Goal: Task Accomplishment & Management: Use online tool/utility

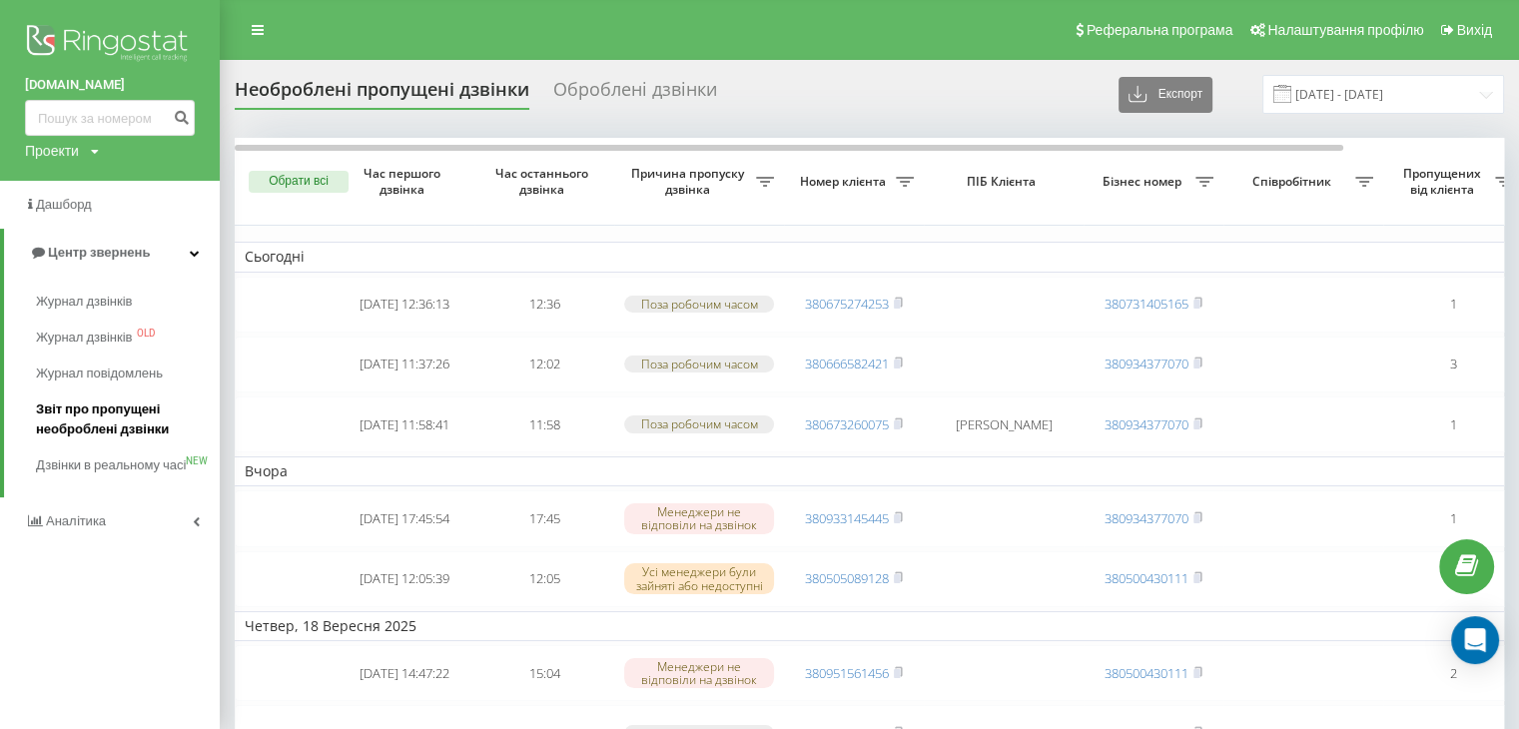
click at [78, 416] on span "Звіт про пропущені необроблені дзвінки" at bounding box center [123, 420] width 174 height 40
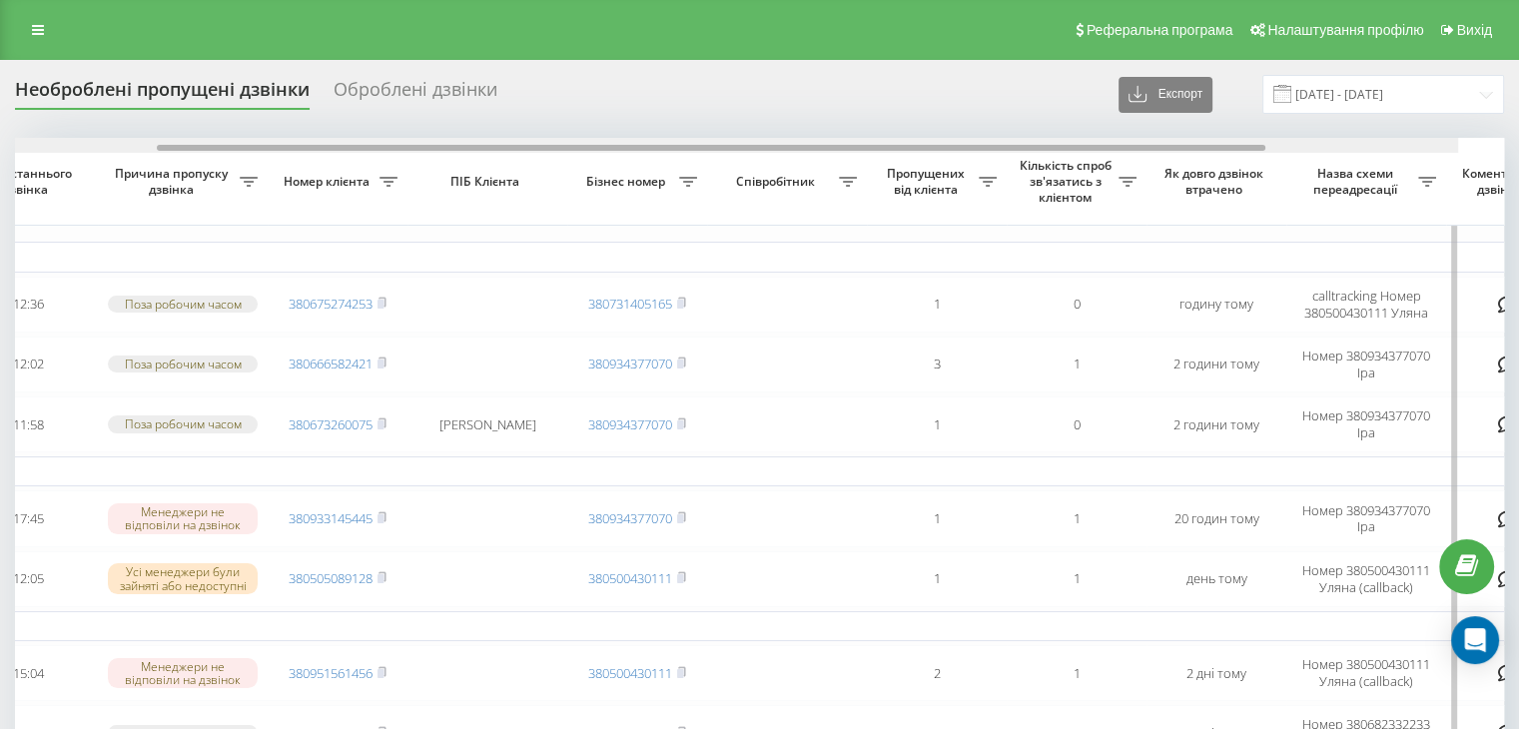
drag, startPoint x: 663, startPoint y: 146, endPoint x: 1119, endPoint y: 202, distance: 458.9
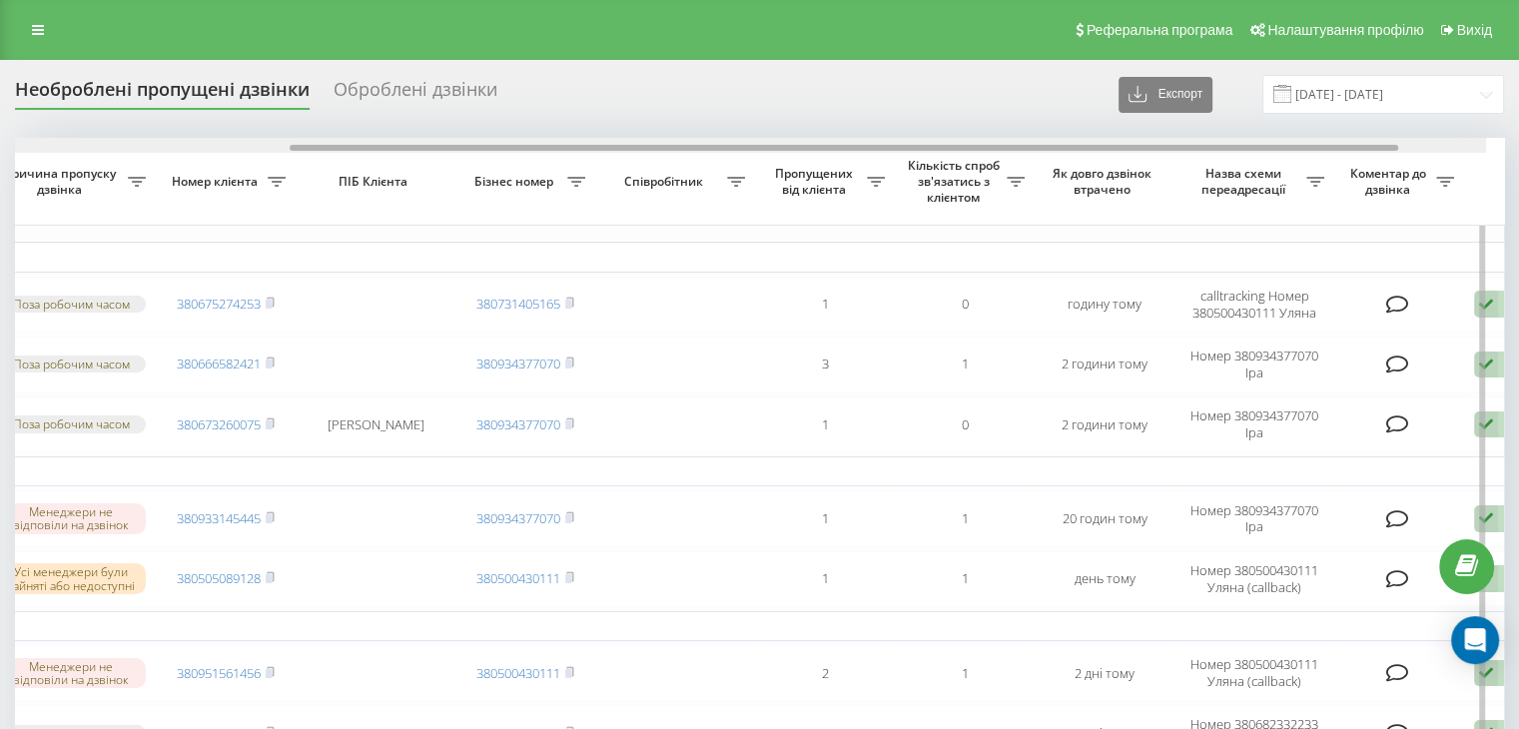
scroll to position [0, 507]
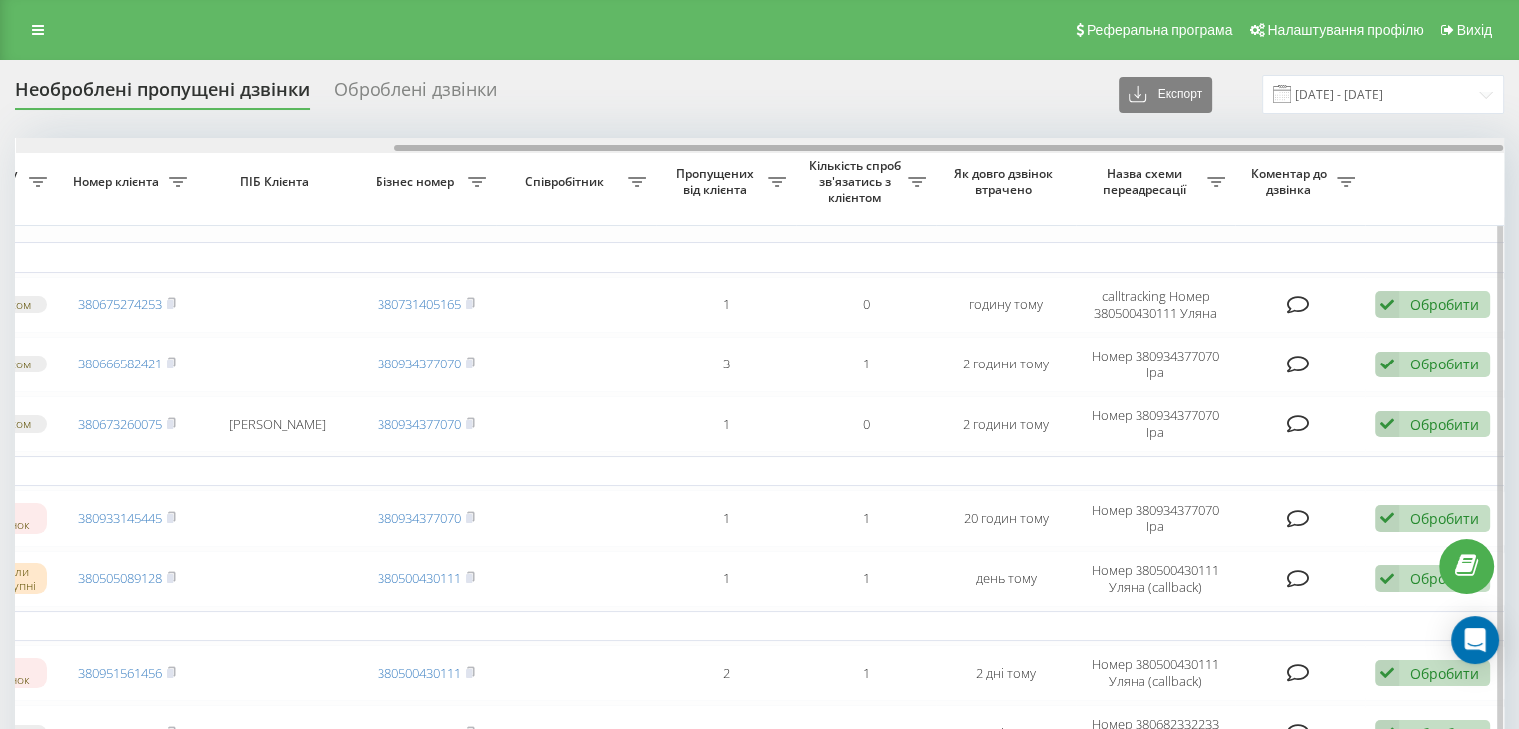
drag, startPoint x: 1095, startPoint y: 148, endPoint x: 1222, endPoint y: 199, distance: 136.7
click at [1198, 146] on div at bounding box center [949, 148] width 1109 height 6
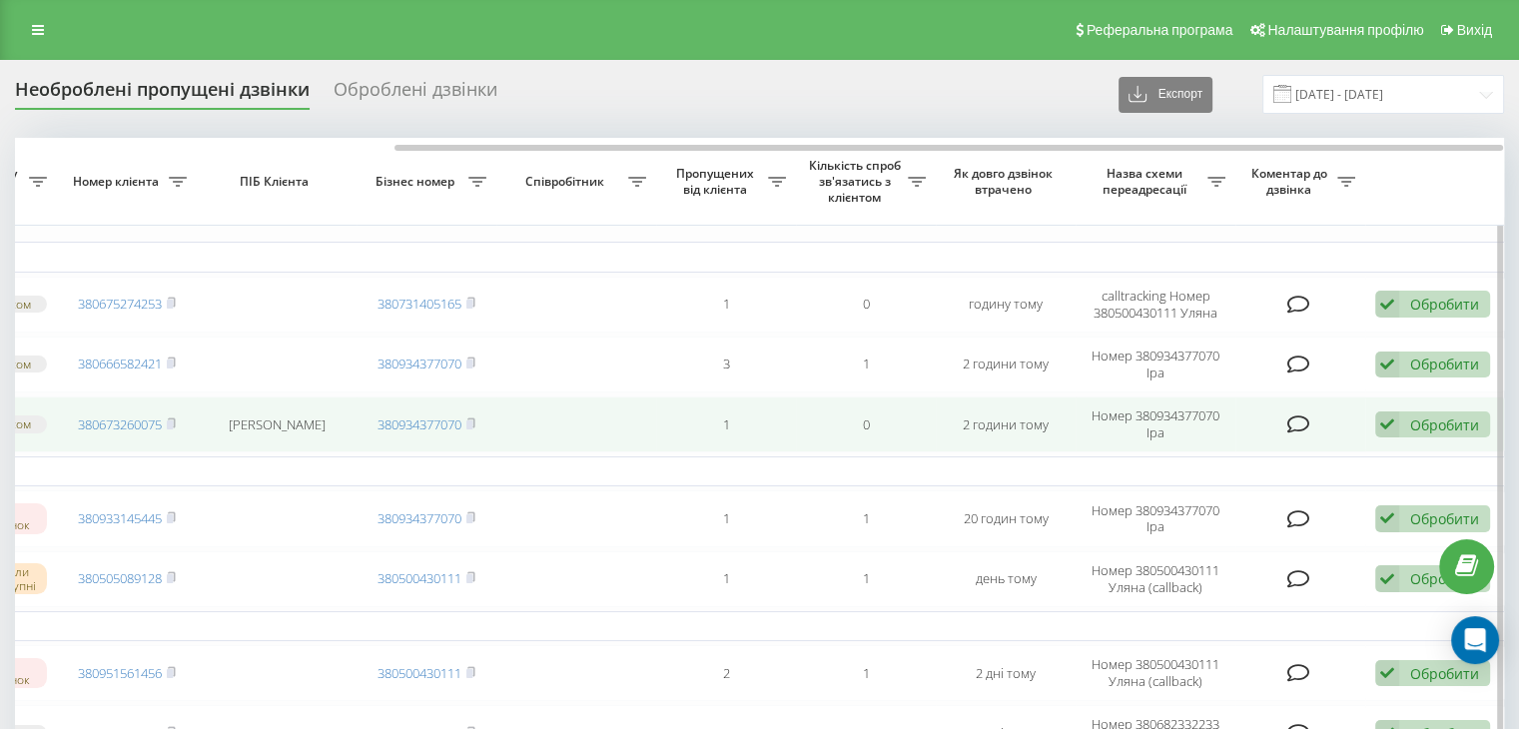
click at [1433, 422] on div "Обробити" at bounding box center [1444, 425] width 69 height 19
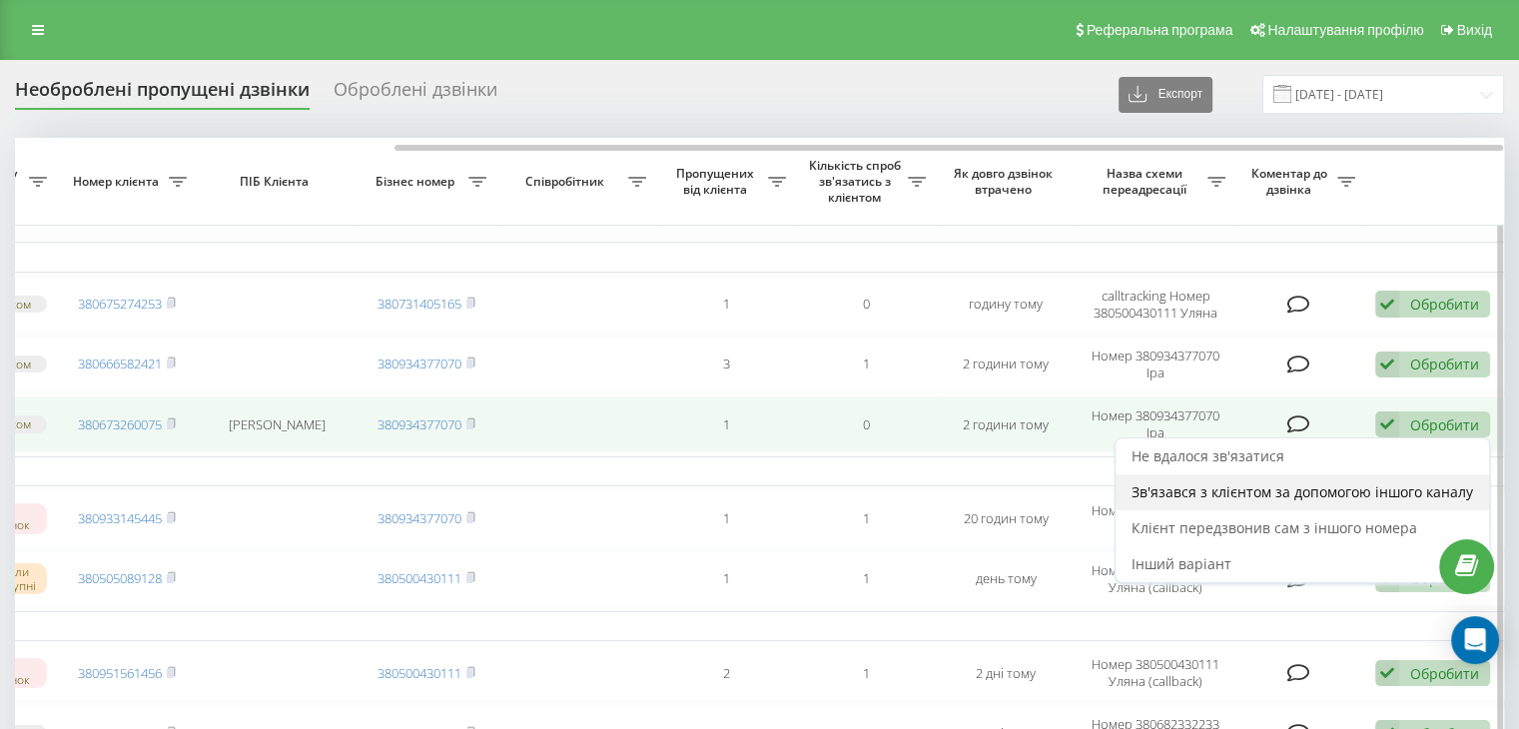
click at [1243, 482] on span "Зв'язався з клієнтом за допомогою іншого каналу" at bounding box center [1303, 491] width 342 height 19
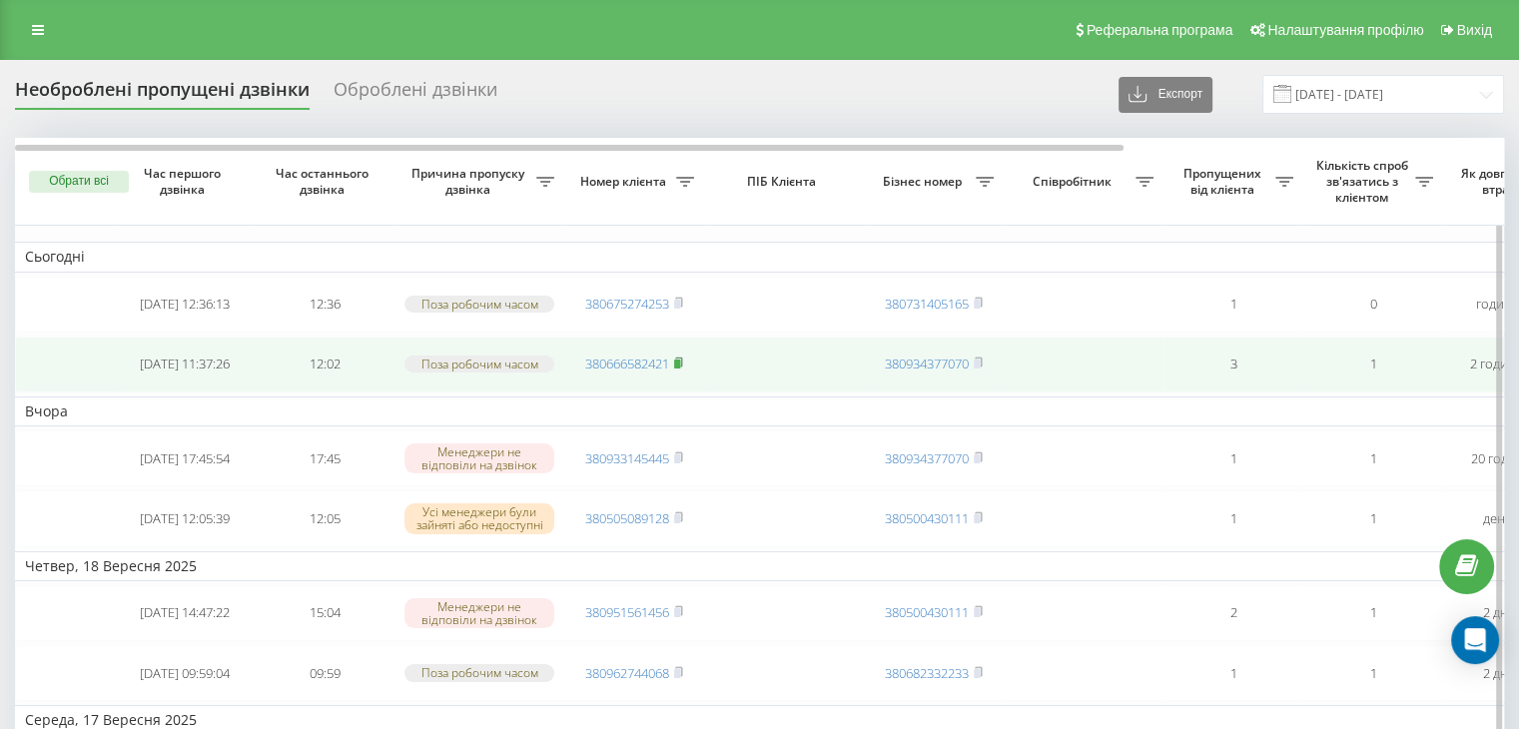
click at [678, 360] on rect at bounding box center [677, 364] width 6 height 9
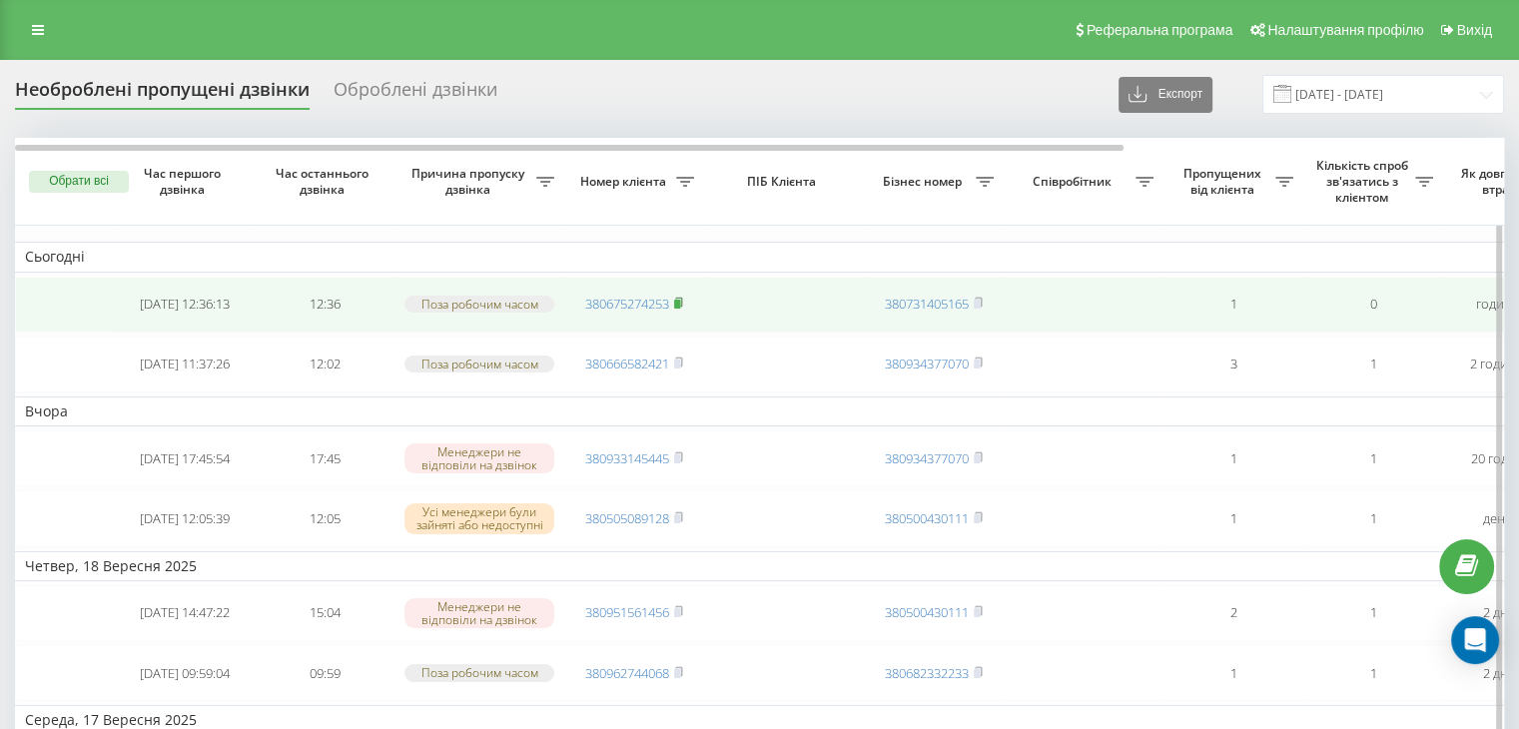
click at [680, 297] on icon at bounding box center [678, 303] width 9 height 12
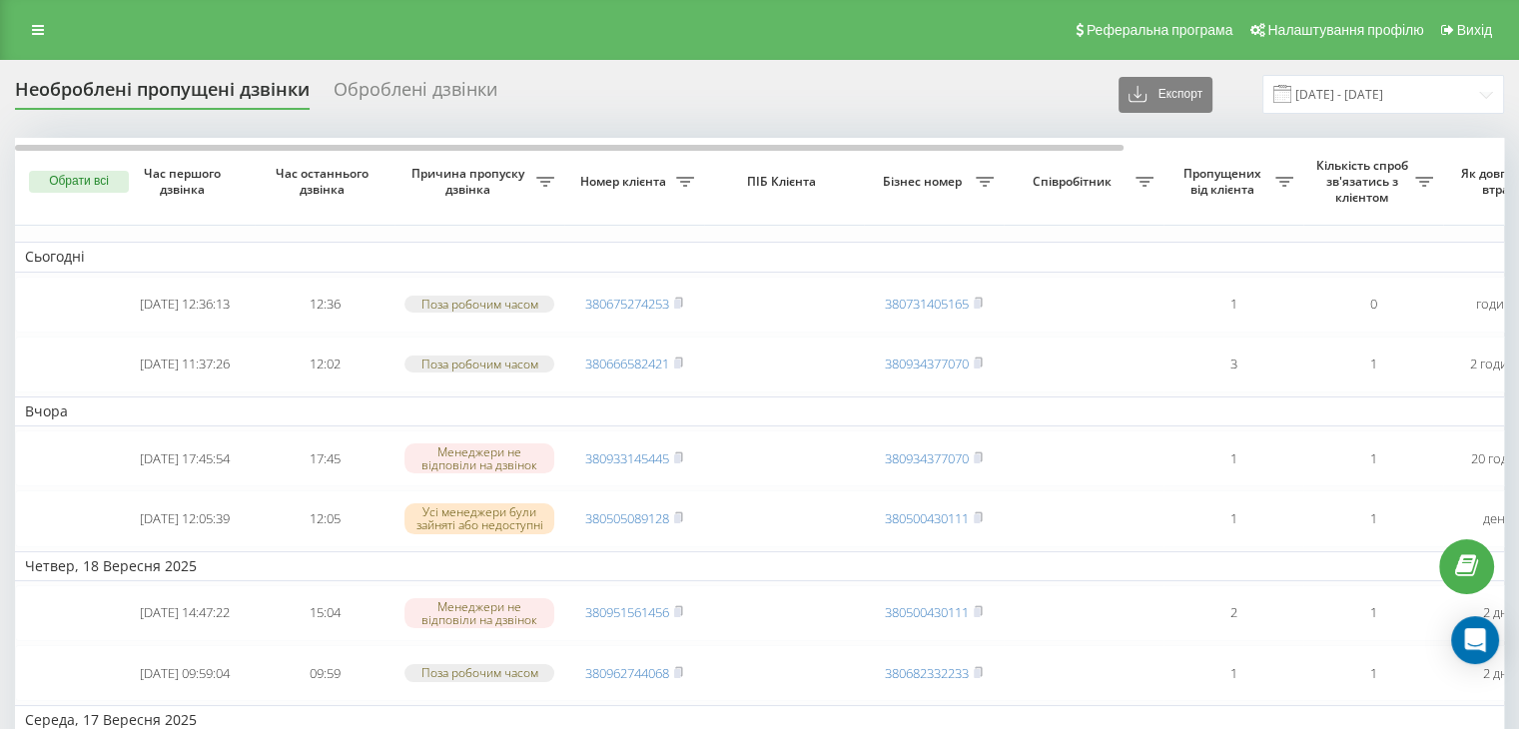
drag, startPoint x: 36, startPoint y: 27, endPoint x: 32, endPoint y: 102, distance: 75.0
click at [36, 27] on icon at bounding box center [38, 30] width 12 height 14
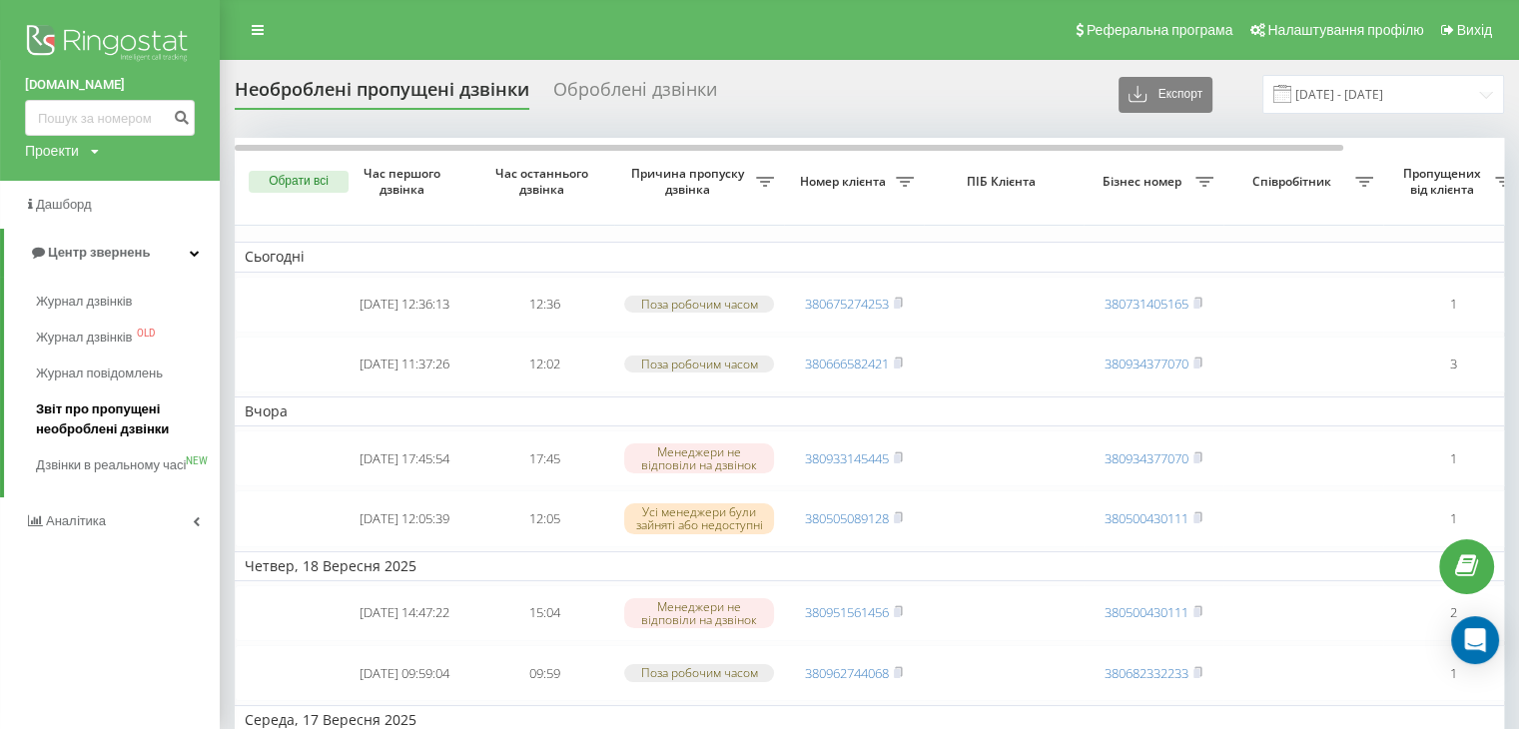
click at [68, 405] on span "Звіт про пропущені необроблені дзвінки" at bounding box center [123, 420] width 174 height 40
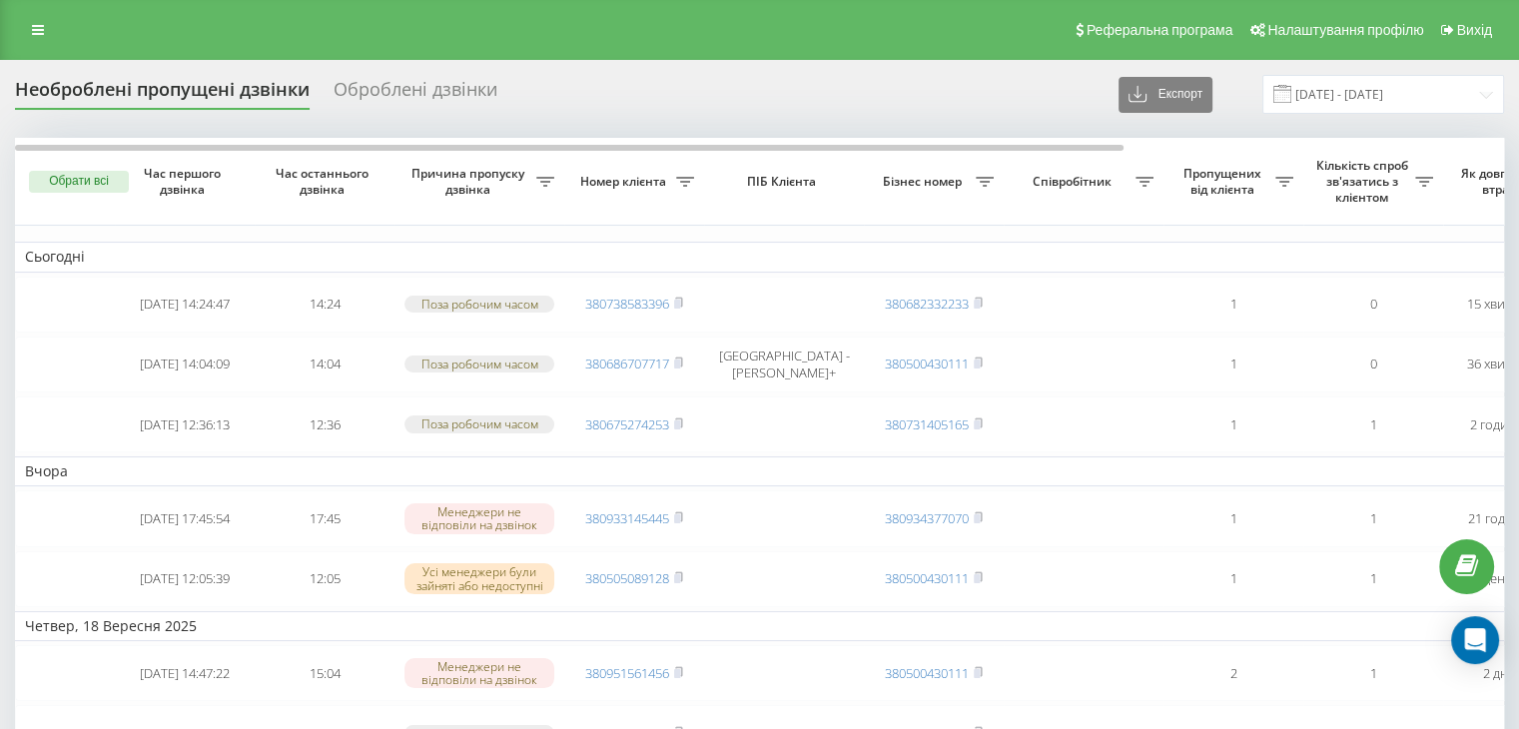
drag, startPoint x: 12, startPoint y: 50, endPoint x: 19, endPoint y: 42, distance: 10.6
click at [17, 50] on div "Реферальна програма Налаштування профілю Вихід" at bounding box center [759, 30] width 1519 height 60
click at [29, 25] on link at bounding box center [38, 30] width 36 height 28
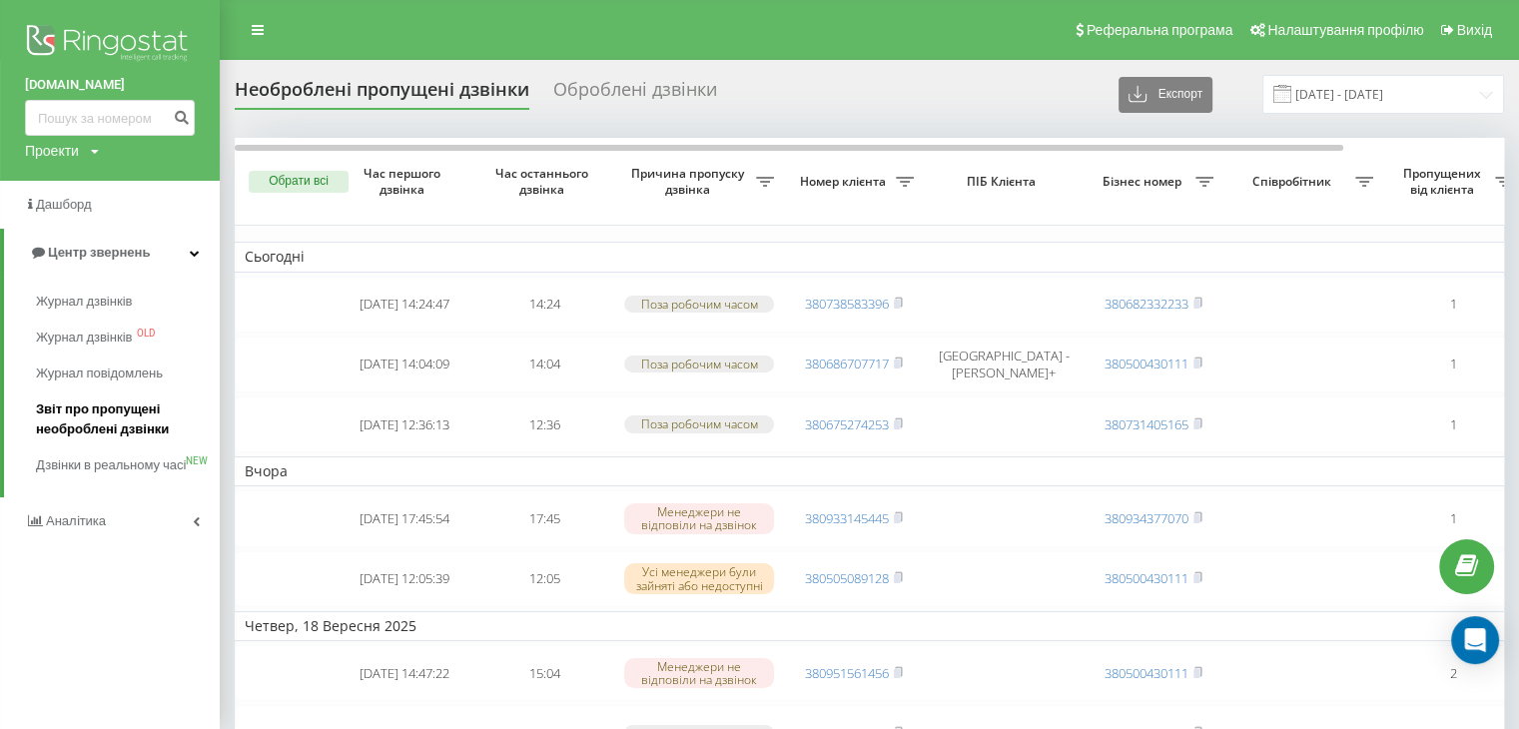
click at [76, 412] on span "Звіт про пропущені необроблені дзвінки" at bounding box center [123, 420] width 174 height 40
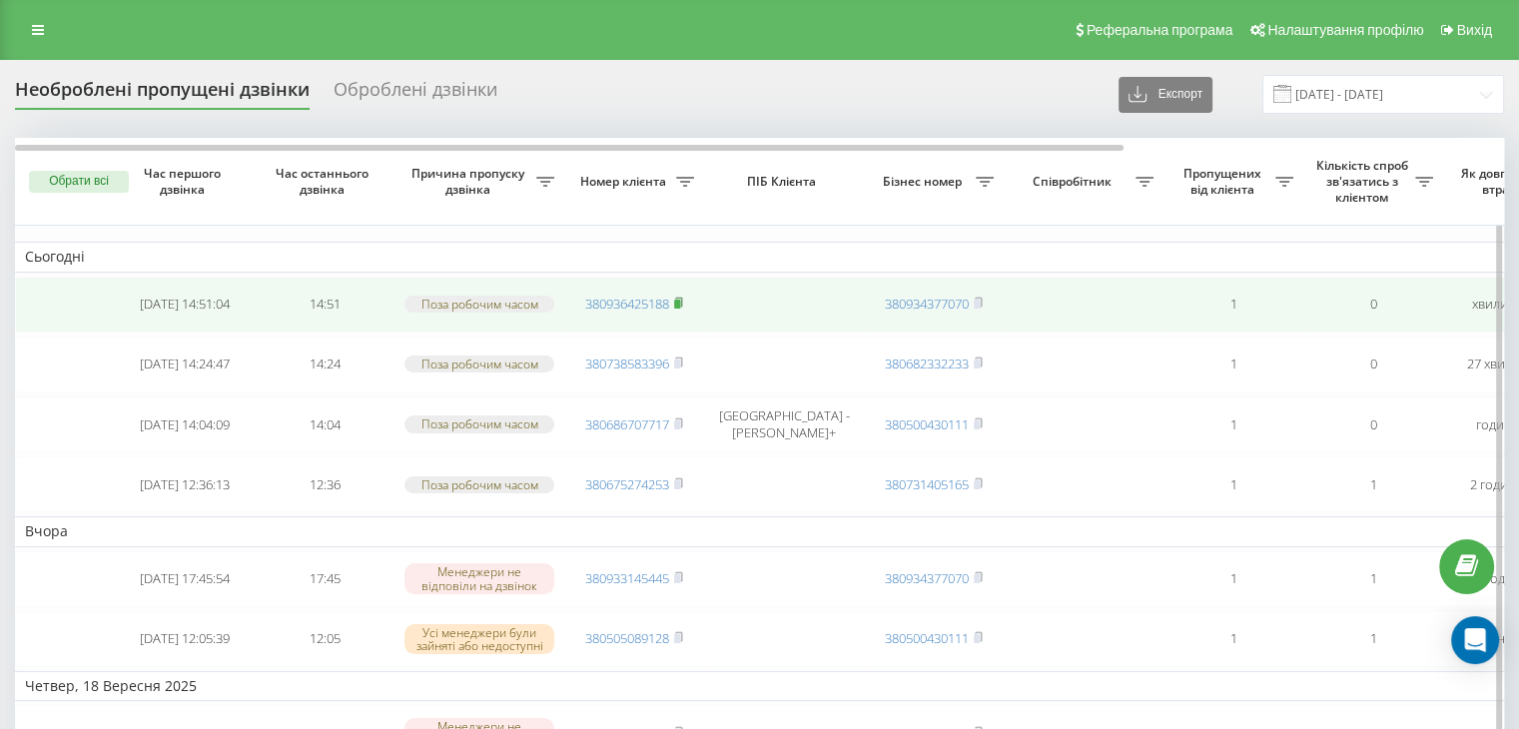
click at [683, 305] on icon at bounding box center [678, 303] width 9 height 12
